Goal: Information Seeking & Learning: Learn about a topic

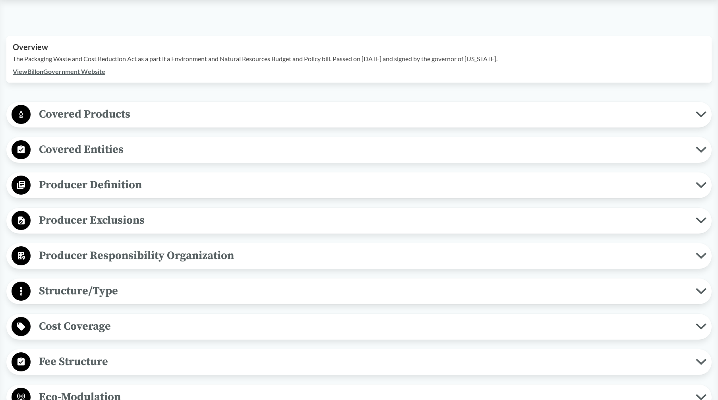
scroll to position [255, 0]
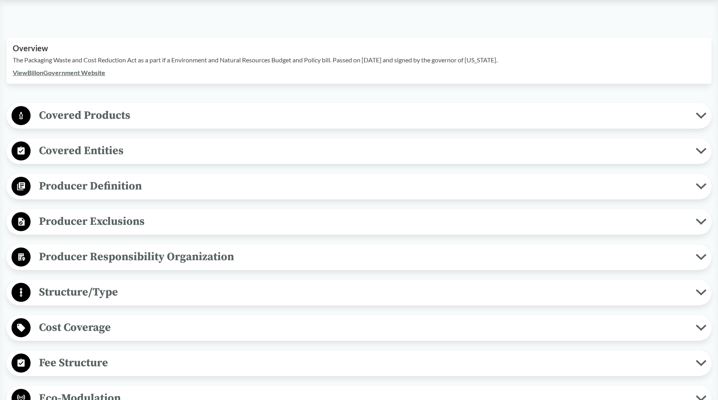
click at [561, 112] on icon at bounding box center [701, 115] width 11 height 6
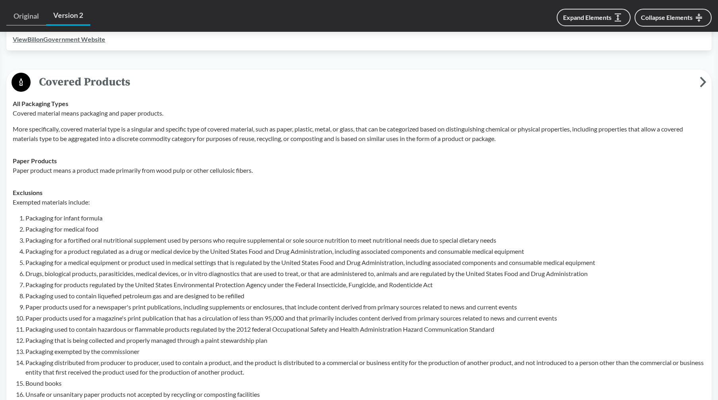
scroll to position [286, 0]
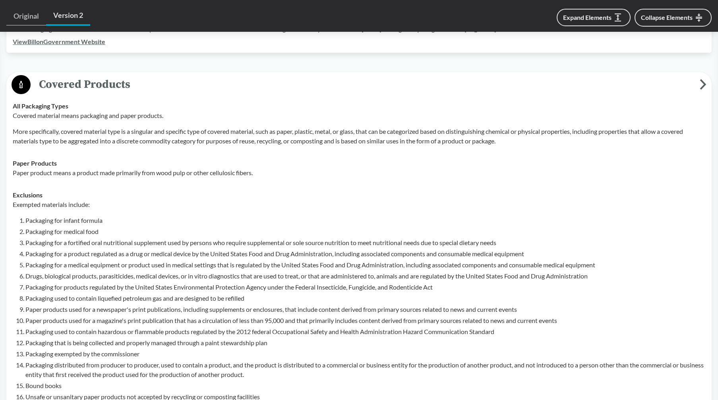
click at [561, 79] on icon at bounding box center [703, 84] width 7 height 11
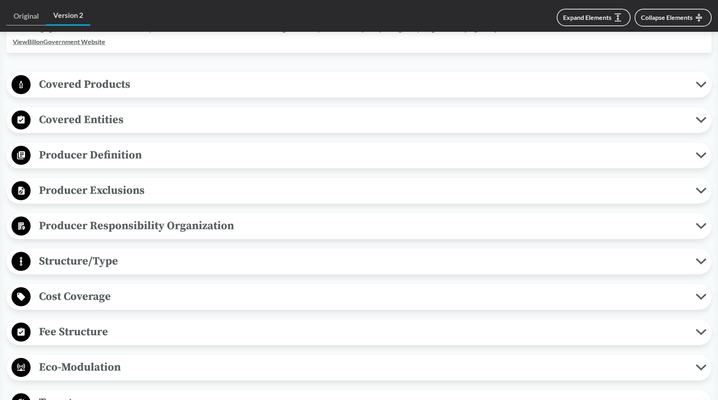
click at [561, 117] on icon at bounding box center [701, 120] width 11 height 6
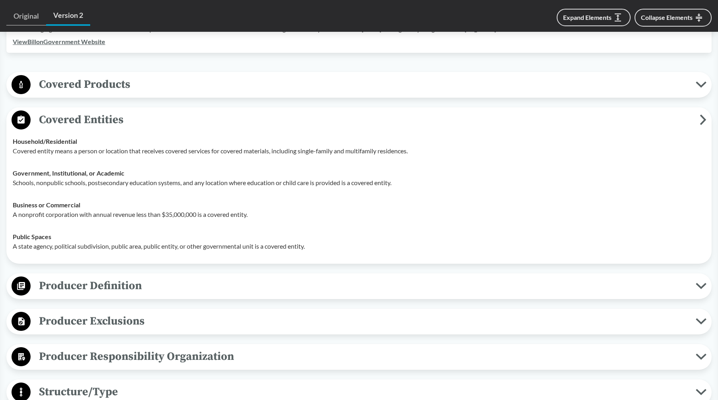
click at [561, 114] on icon at bounding box center [703, 119] width 7 height 11
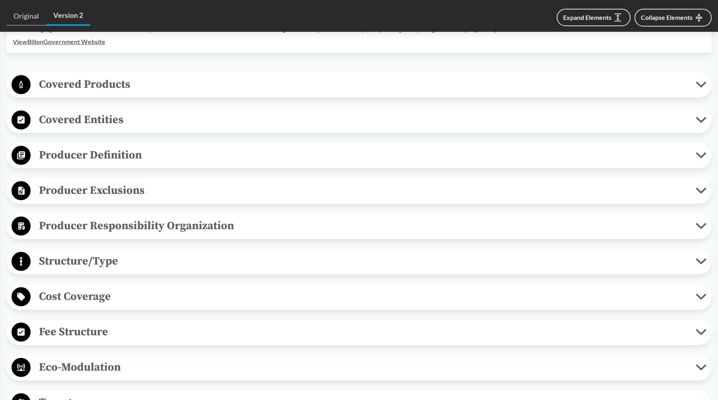
click at [561, 153] on icon at bounding box center [701, 155] width 8 height 4
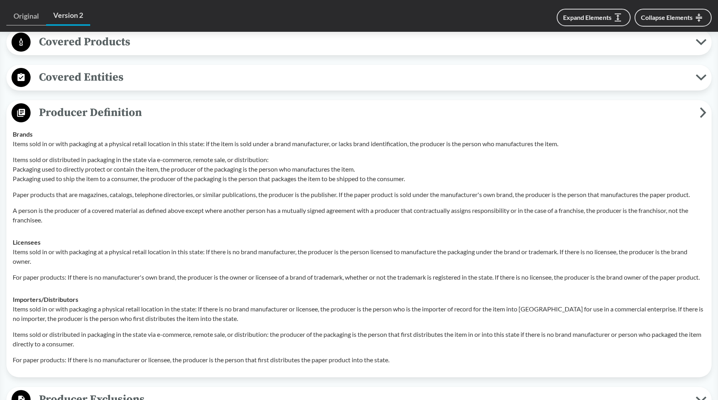
scroll to position [326, 0]
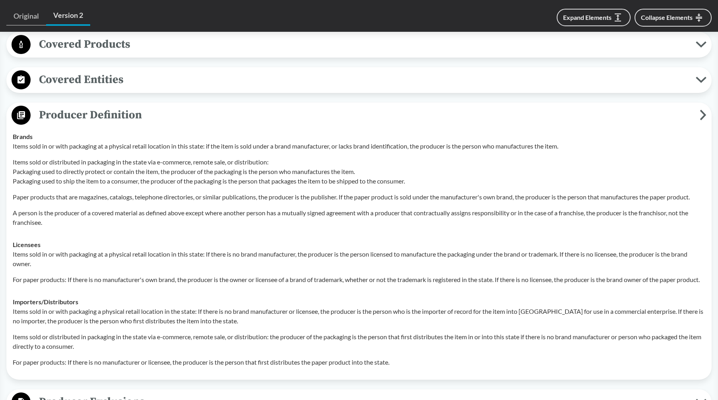
click at [561, 111] on icon at bounding box center [703, 115] width 4 height 8
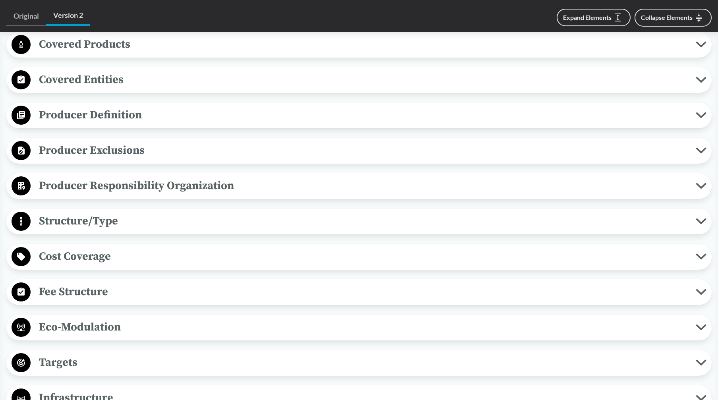
click at [561, 147] on icon at bounding box center [701, 150] width 11 height 6
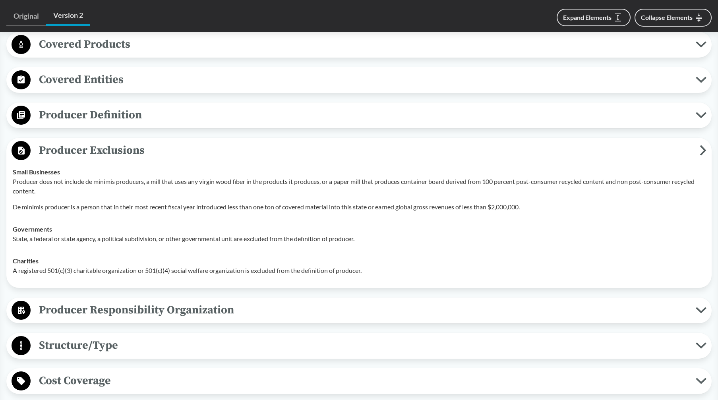
click at [561, 145] on icon at bounding box center [703, 150] width 7 height 11
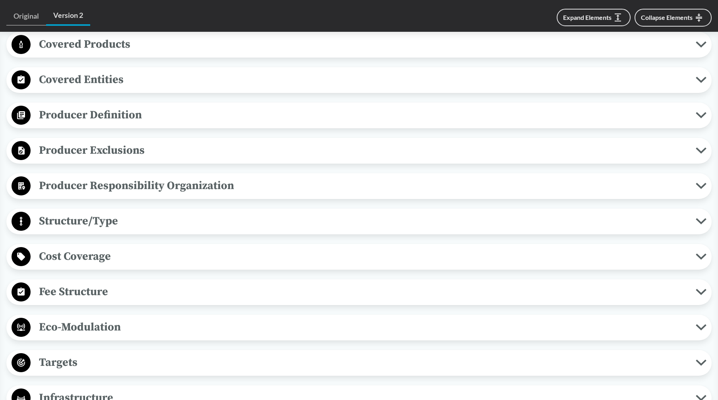
click at [561, 183] on icon at bounding box center [701, 186] width 11 height 6
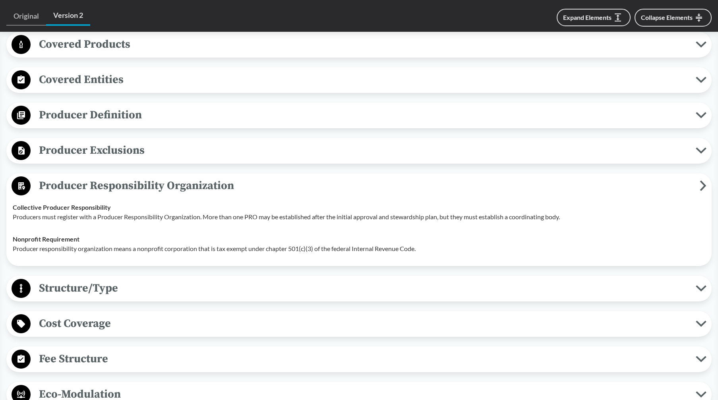
click at [561, 180] on icon at bounding box center [703, 185] width 7 height 11
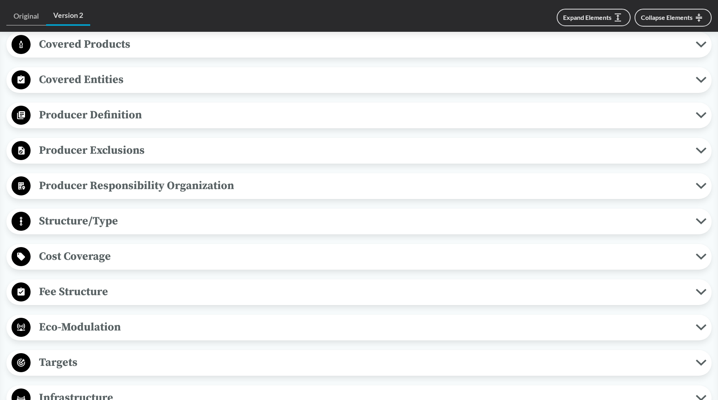
click at [561, 218] on icon at bounding box center [701, 221] width 11 height 6
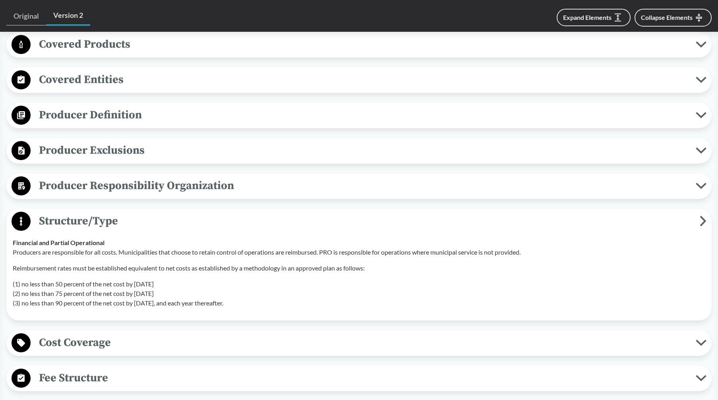
click at [561, 216] on icon at bounding box center [703, 221] width 7 height 11
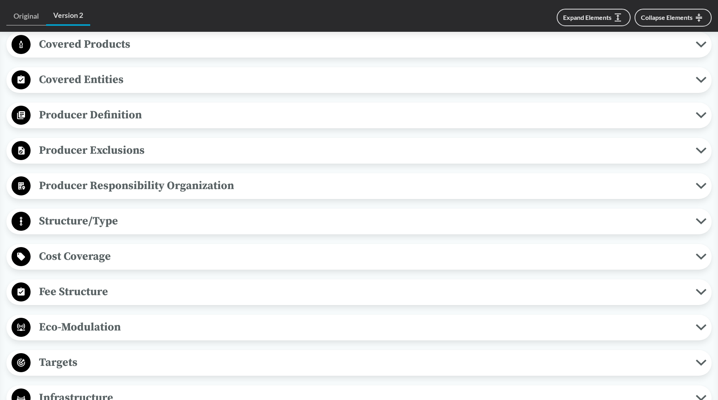
click at [561, 255] on icon at bounding box center [701, 257] width 8 height 4
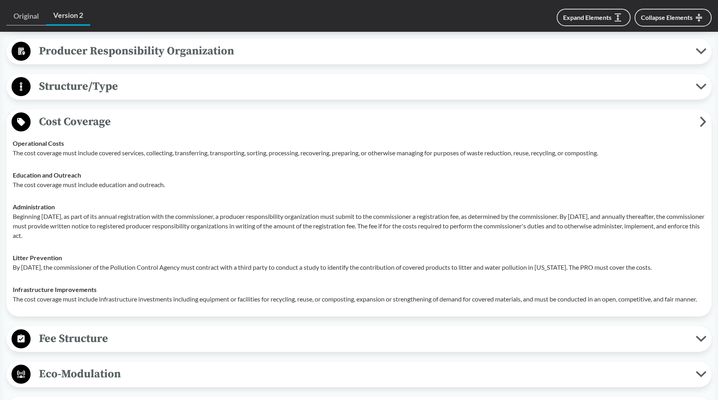
scroll to position [461, 0]
click at [561, 117] on icon at bounding box center [703, 121] width 4 height 8
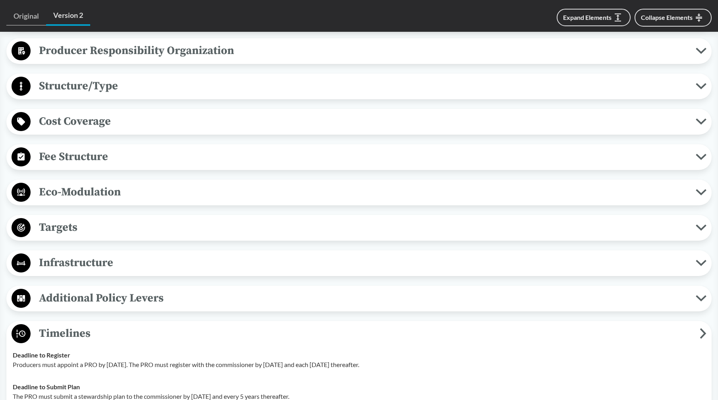
click at [561, 155] on icon at bounding box center [701, 157] width 8 height 4
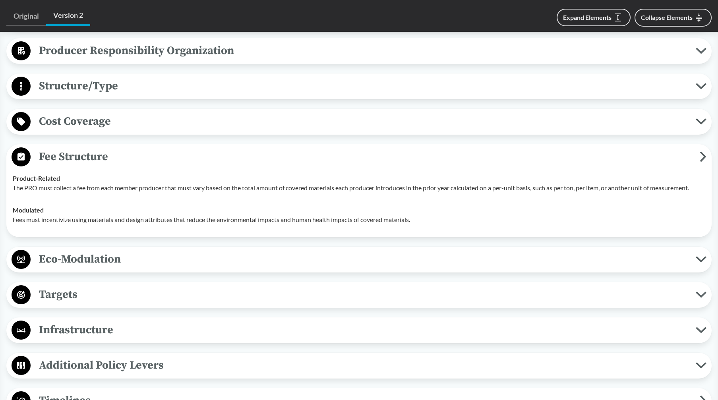
click at [561, 151] on icon at bounding box center [703, 156] width 7 height 11
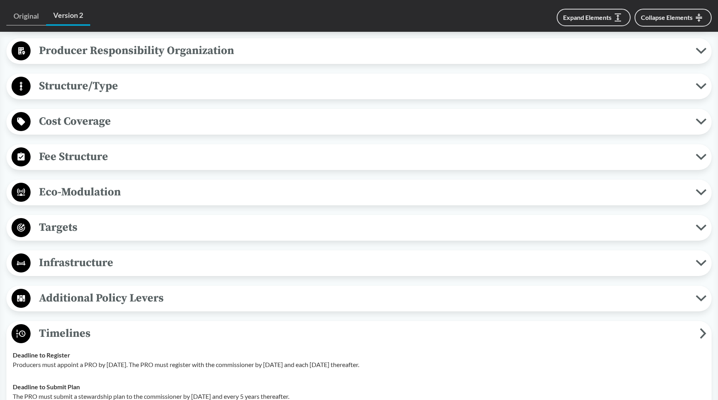
click at [561, 190] on icon at bounding box center [701, 192] width 8 height 4
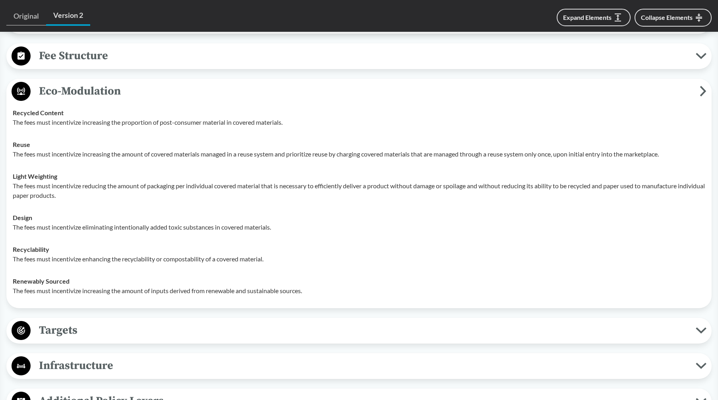
scroll to position [563, 0]
click at [561, 85] on icon at bounding box center [703, 90] width 7 height 11
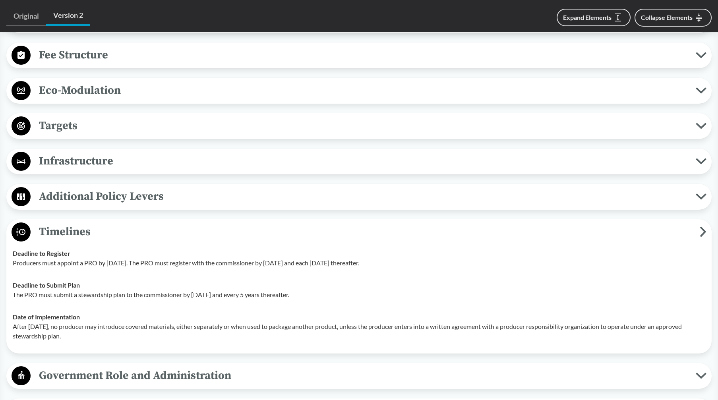
click at [561, 123] on icon at bounding box center [701, 126] width 11 height 6
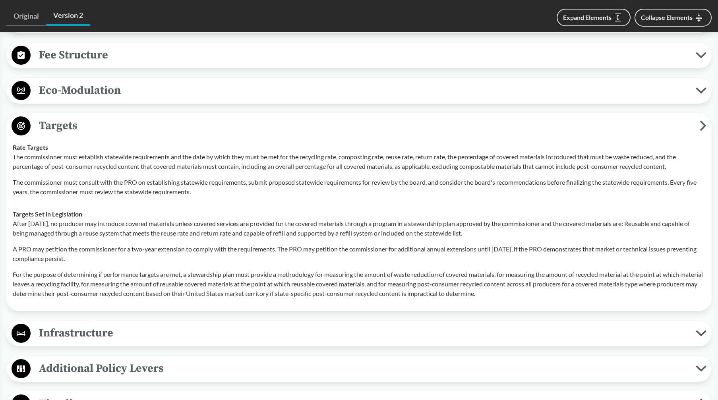
click at [561, 117] on span "Targets" at bounding box center [365, 126] width 669 height 18
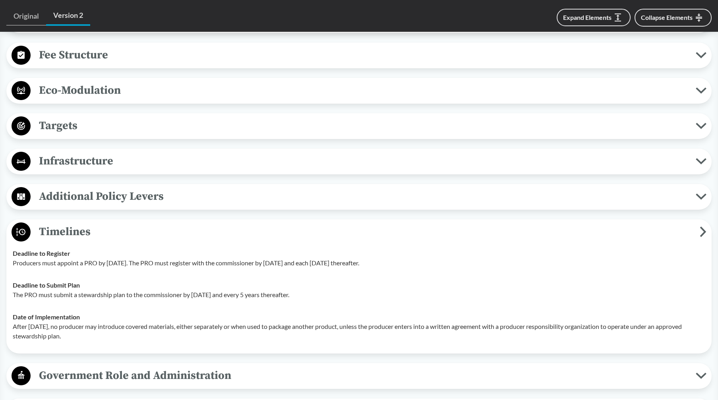
click at [561, 158] on icon at bounding box center [701, 161] width 11 height 6
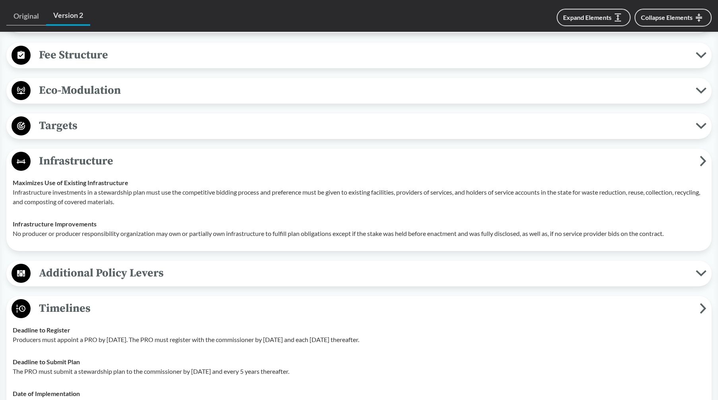
click at [561, 152] on span "Infrastructure" at bounding box center [365, 161] width 669 height 18
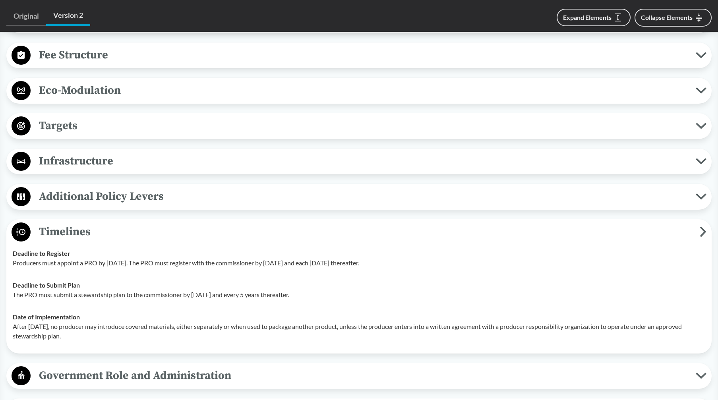
click at [561, 194] on icon at bounding box center [701, 197] width 11 height 6
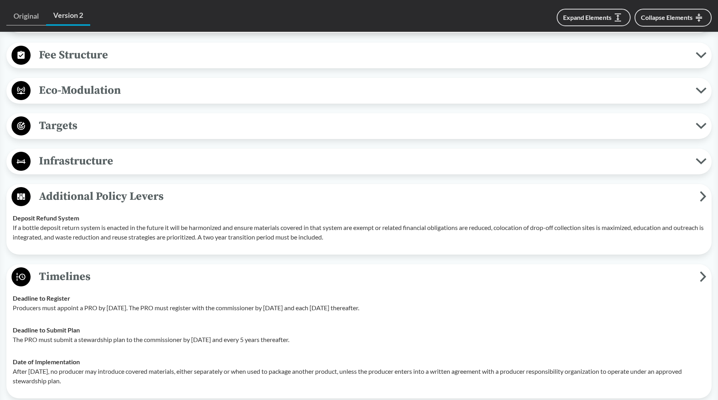
click at [561, 191] on icon at bounding box center [703, 196] width 7 height 11
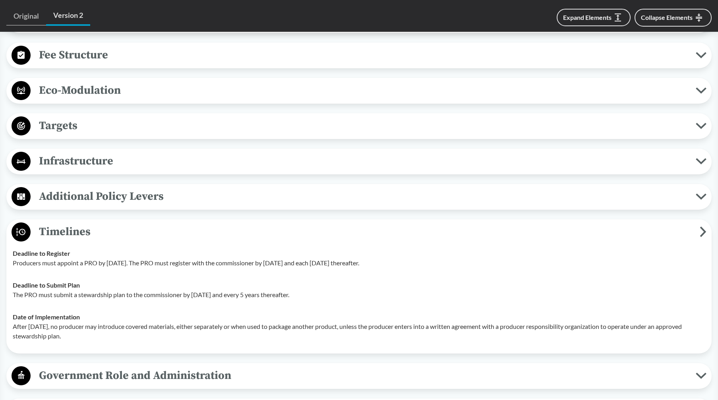
click at [561, 228] on icon at bounding box center [703, 232] width 4 height 8
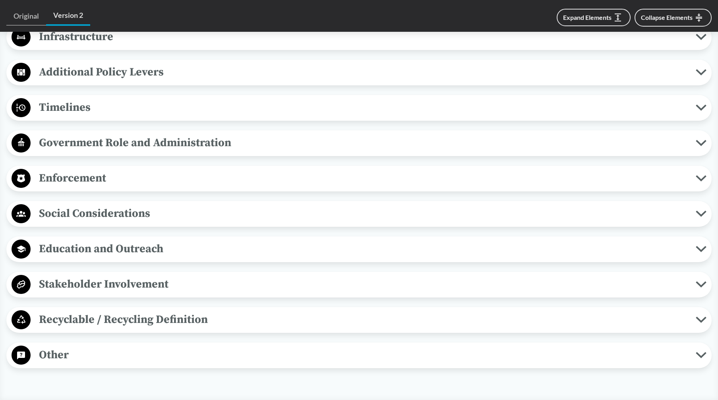
scroll to position [689, 0]
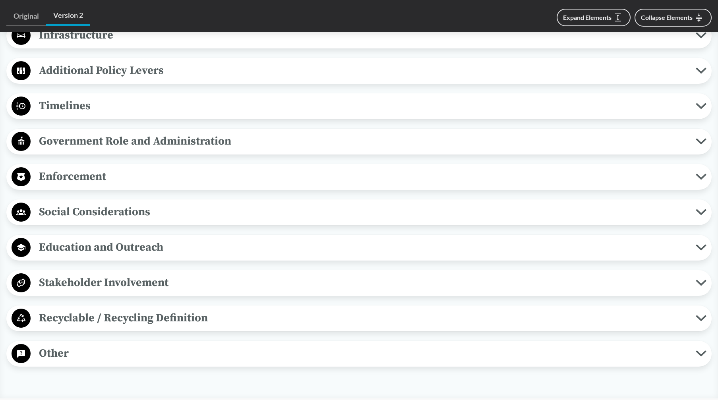
click at [561, 135] on button "Government Role and Administration" at bounding box center [359, 142] width 700 height 20
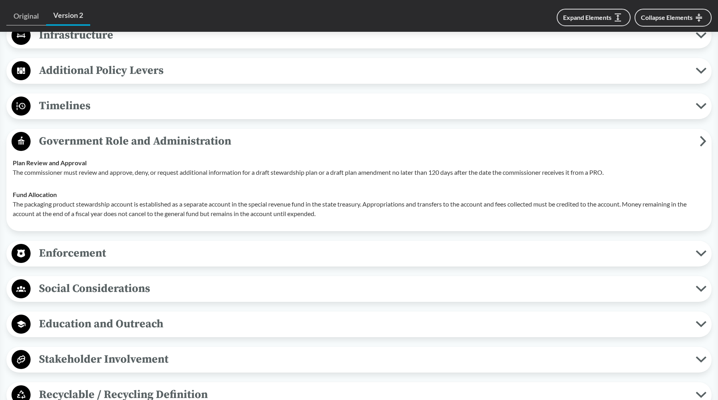
click at [561, 136] on icon at bounding box center [703, 141] width 7 height 11
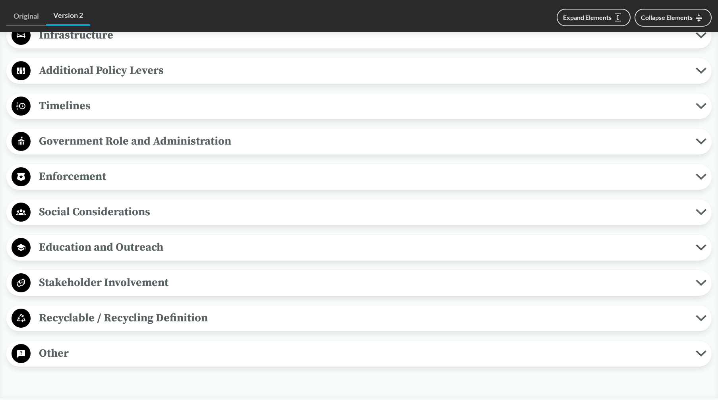
click at [561, 174] on icon at bounding box center [701, 177] width 11 height 6
